Goal: Information Seeking & Learning: Learn about a topic

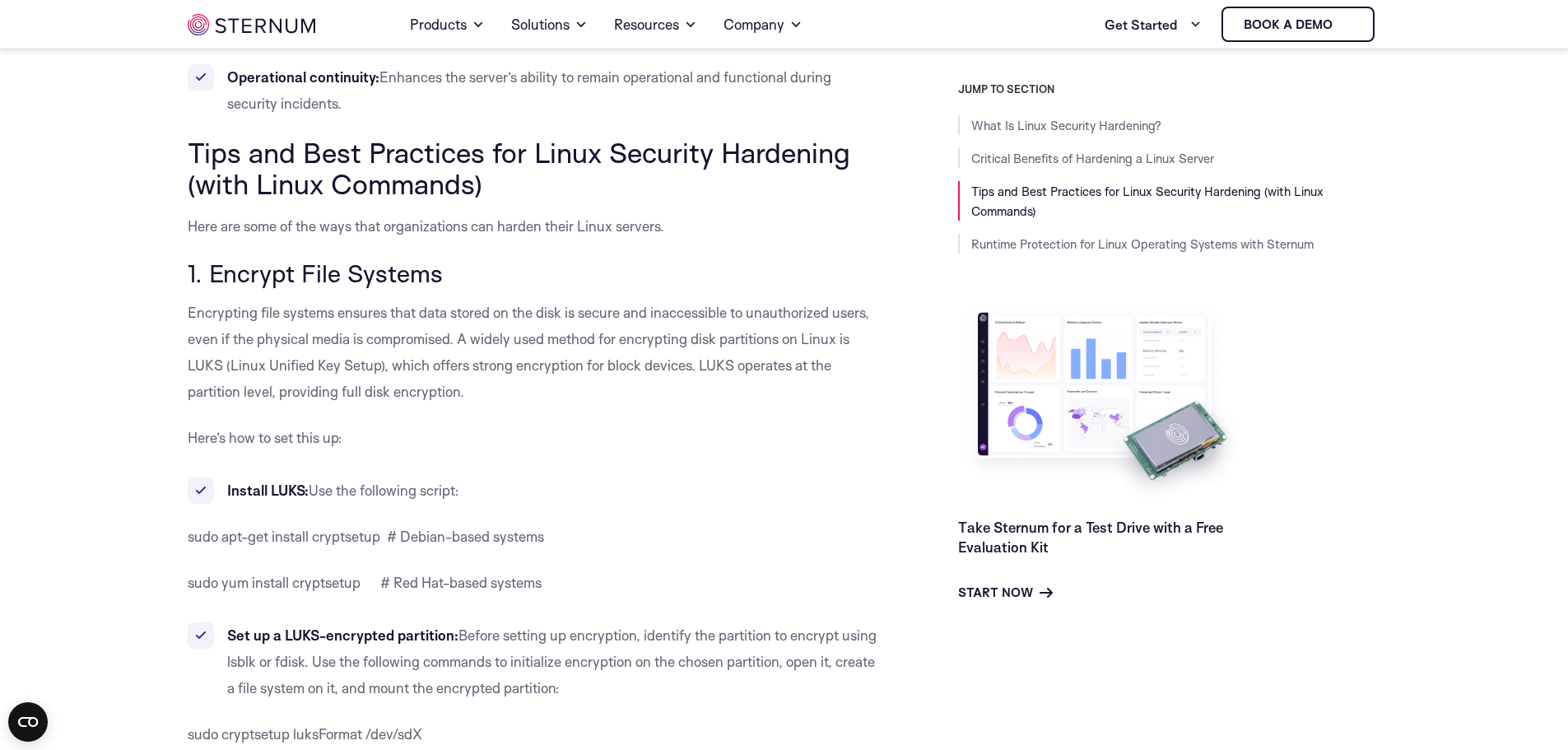
scroll to position [1225, 0]
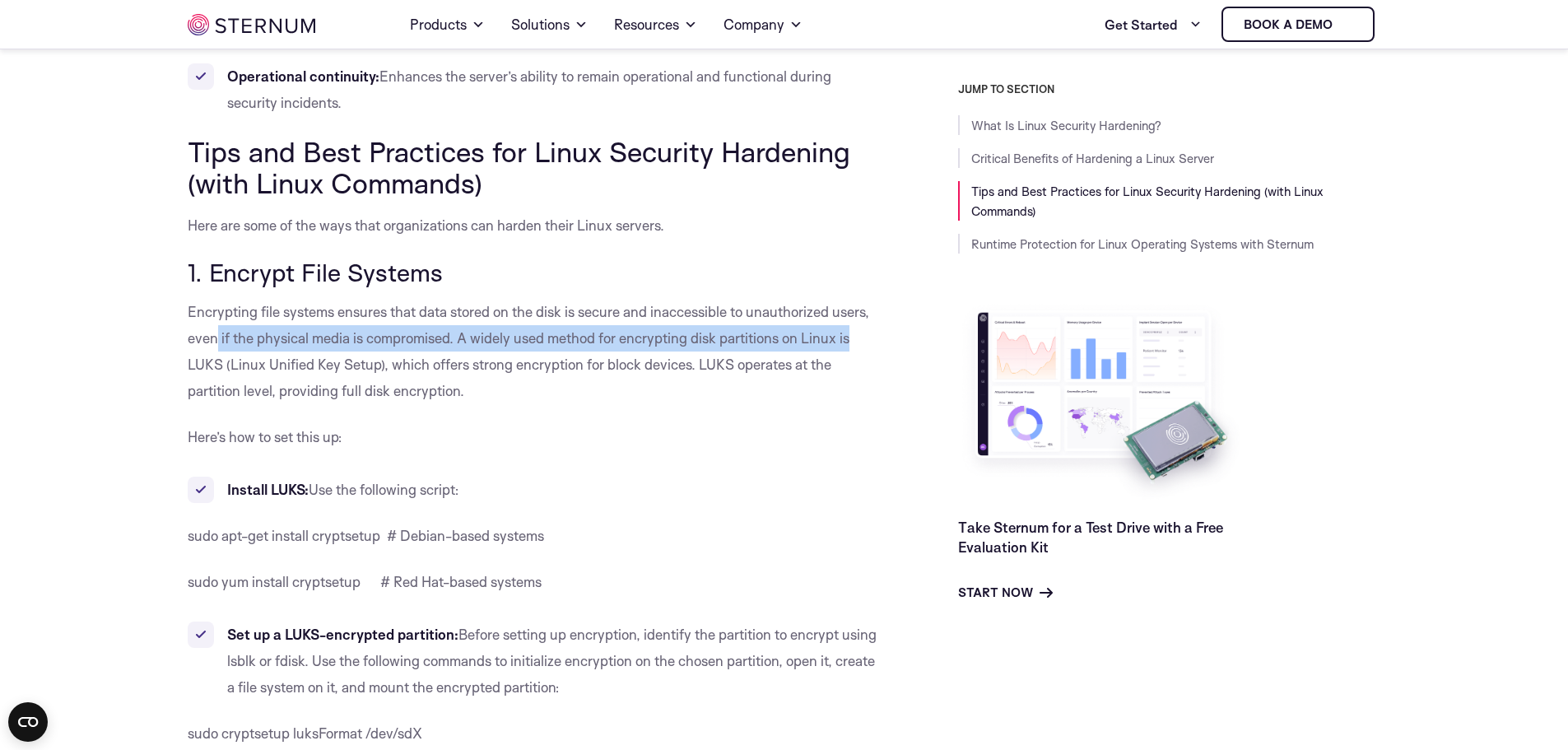
drag, startPoint x: 216, startPoint y: 326, endPoint x: 870, endPoint y: 340, distance: 654.1
click at [857, 345] on p "Encrypting file systems ensures that data stored on the disk is secure and inac…" at bounding box center [536, 351] width 697 height 105
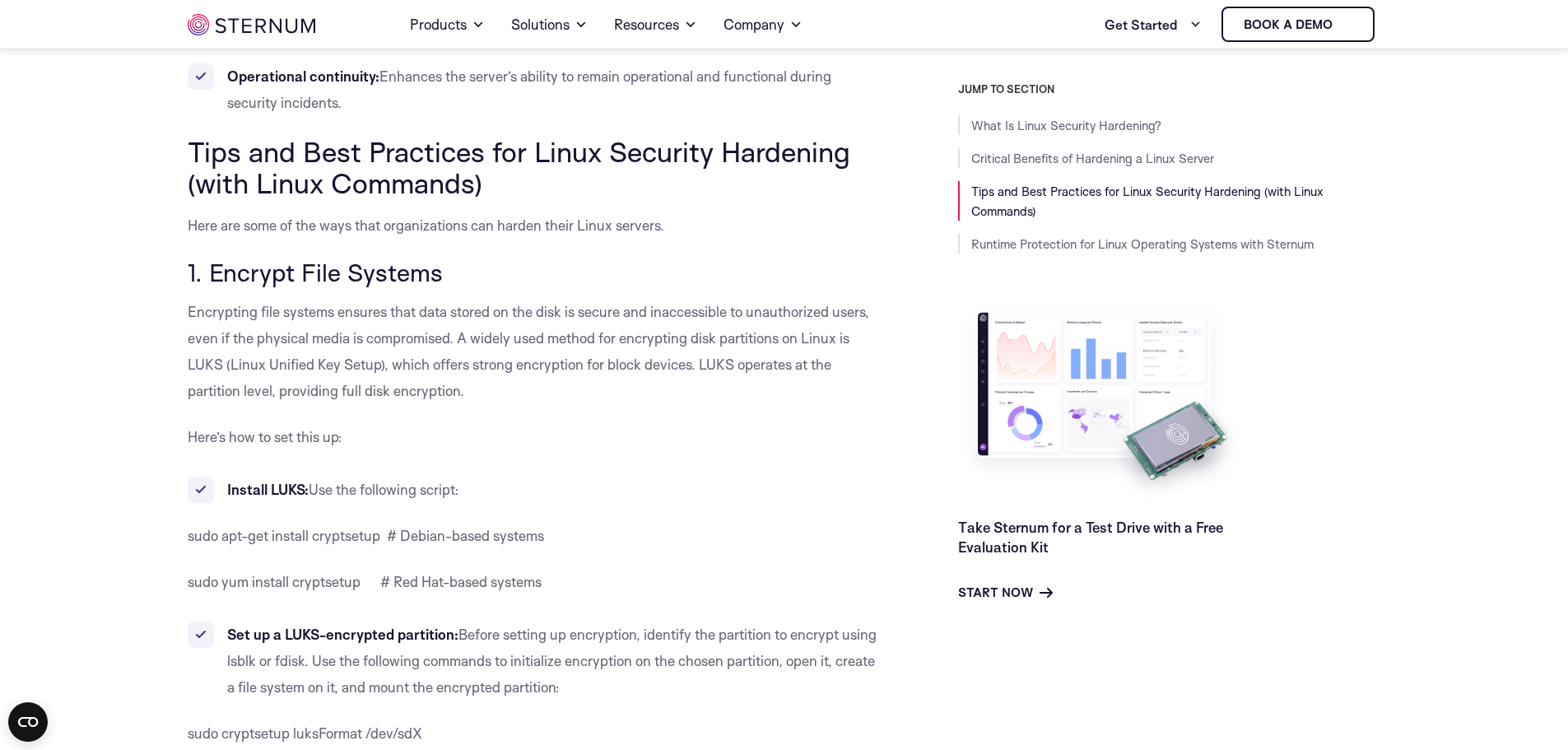
click at [212, 312] on span "Encrypting file systems ensures that data stored on the disk is secure and inac…" at bounding box center [528, 351] width 682 height 96
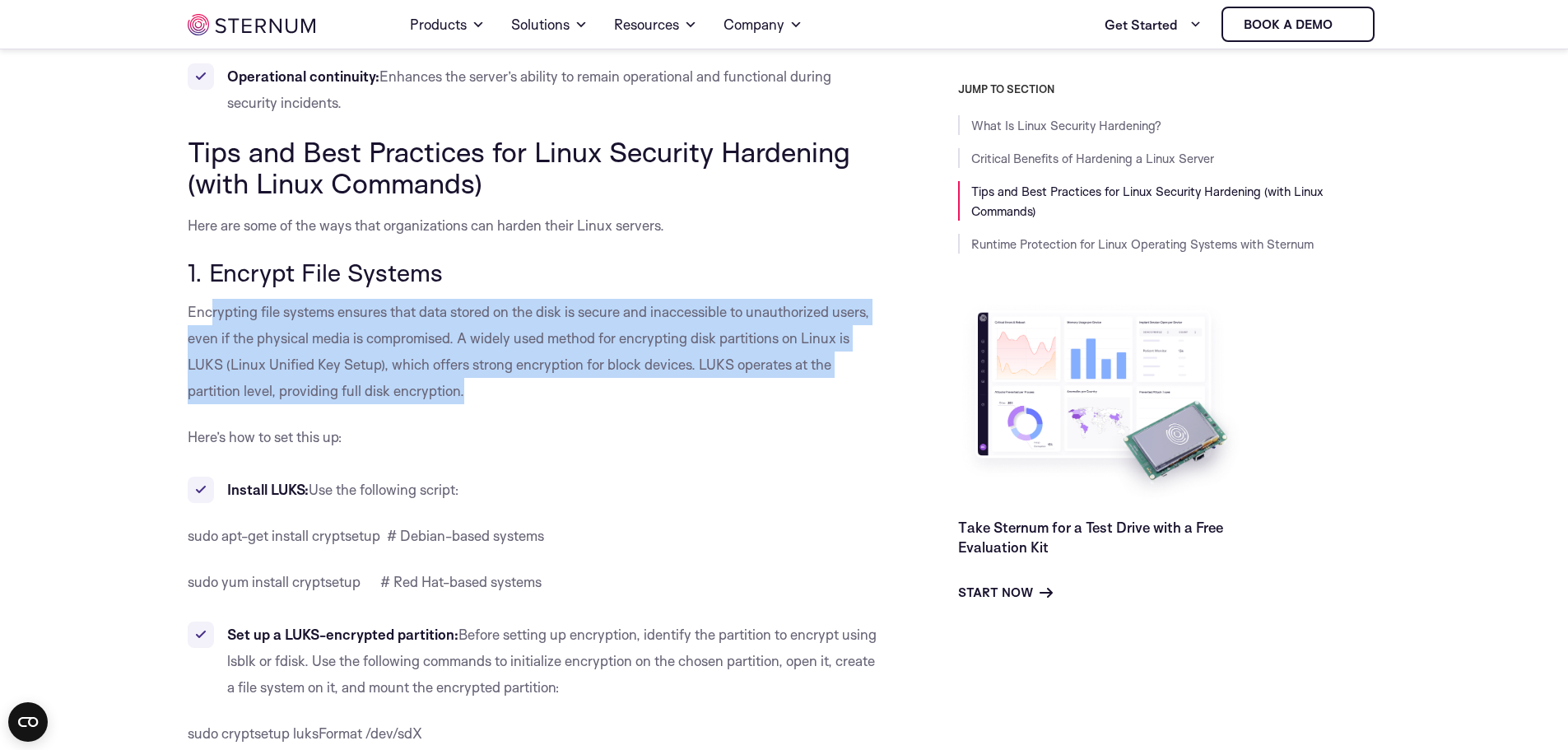
drag, startPoint x: 208, startPoint y: 310, endPoint x: 731, endPoint y: 392, distance: 529.4
click at [748, 392] on p "Encrypting file systems ensures that data stored on the disk is secure and inac…" at bounding box center [536, 351] width 697 height 105
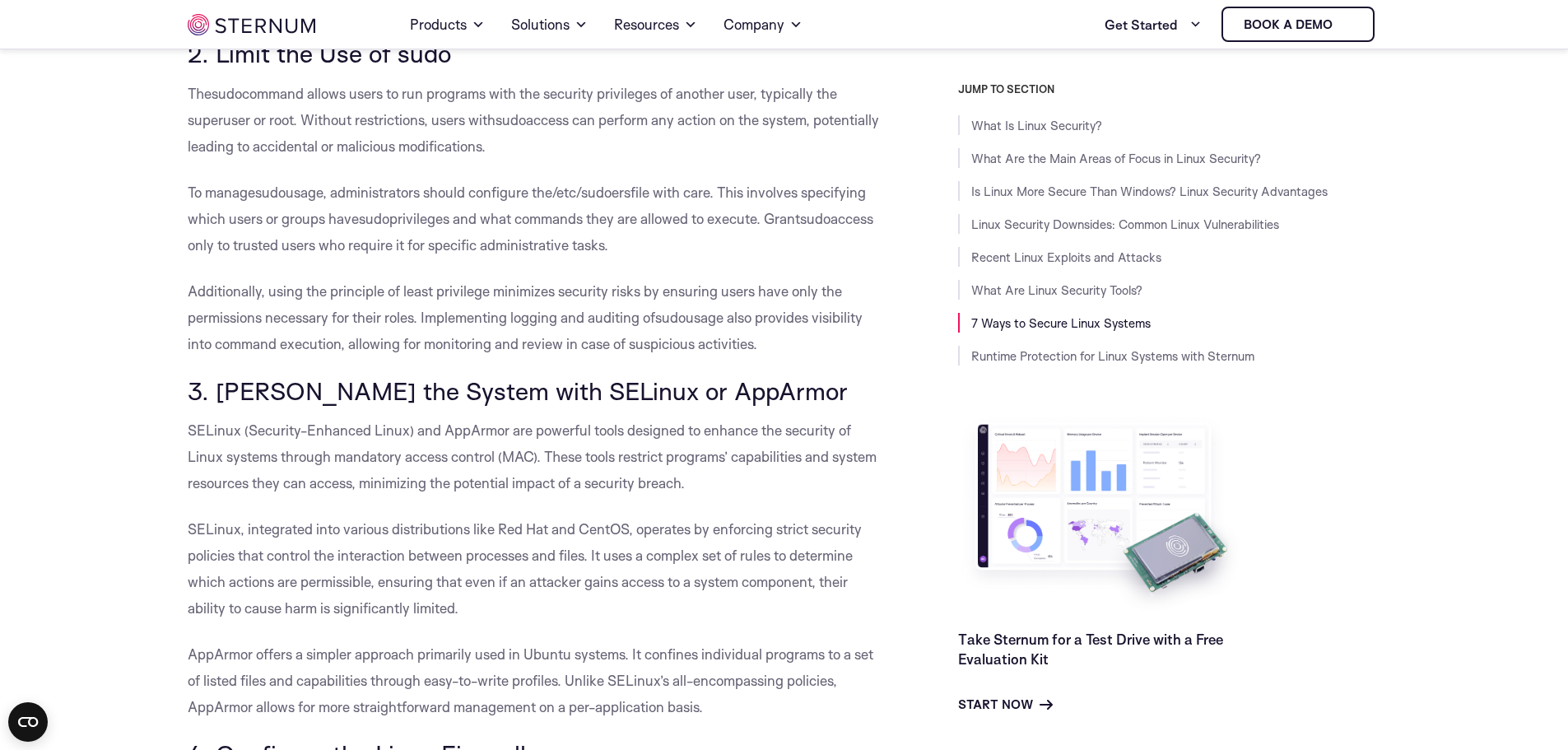
scroll to position [6818, 0]
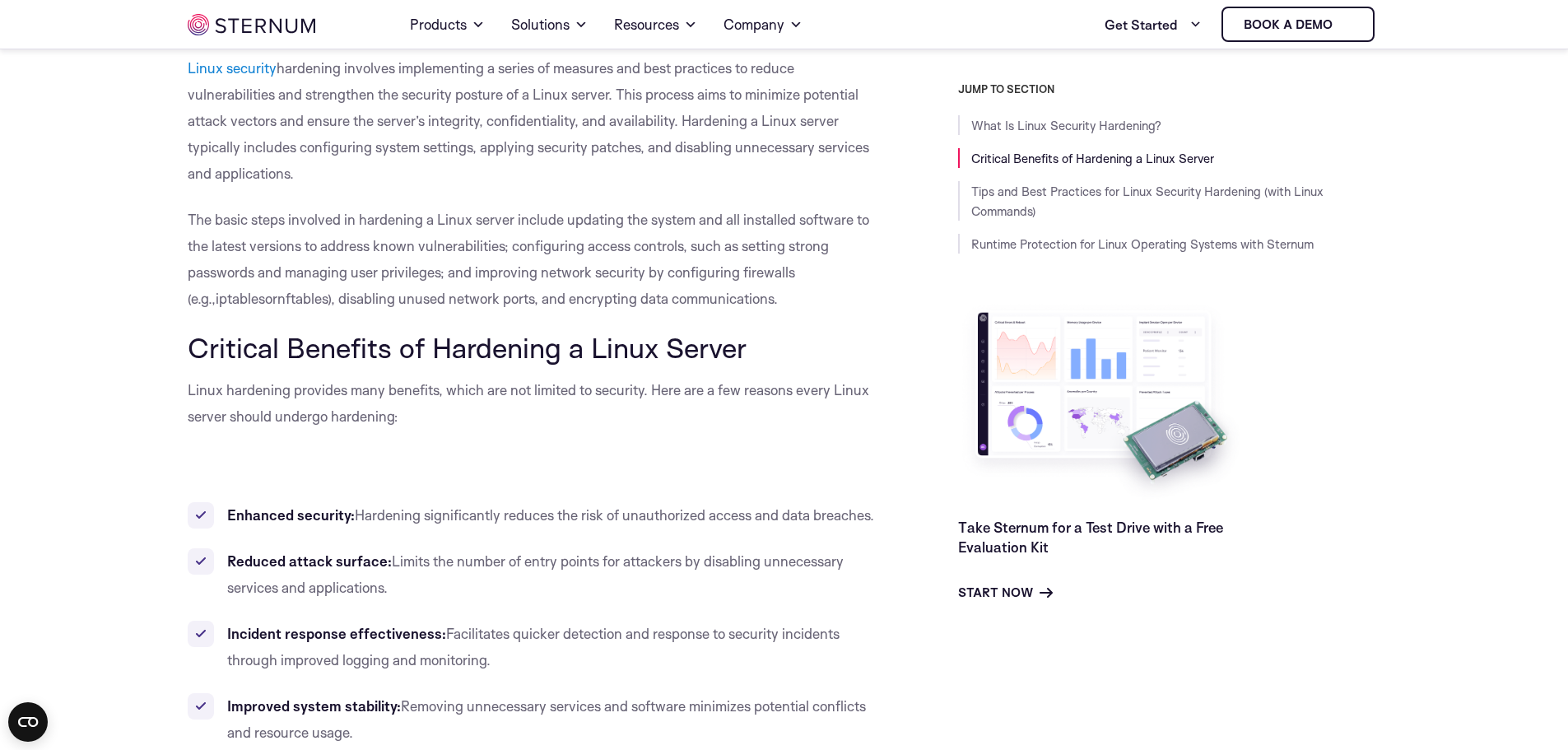
scroll to position [647, 0]
